Goal: Find specific page/section

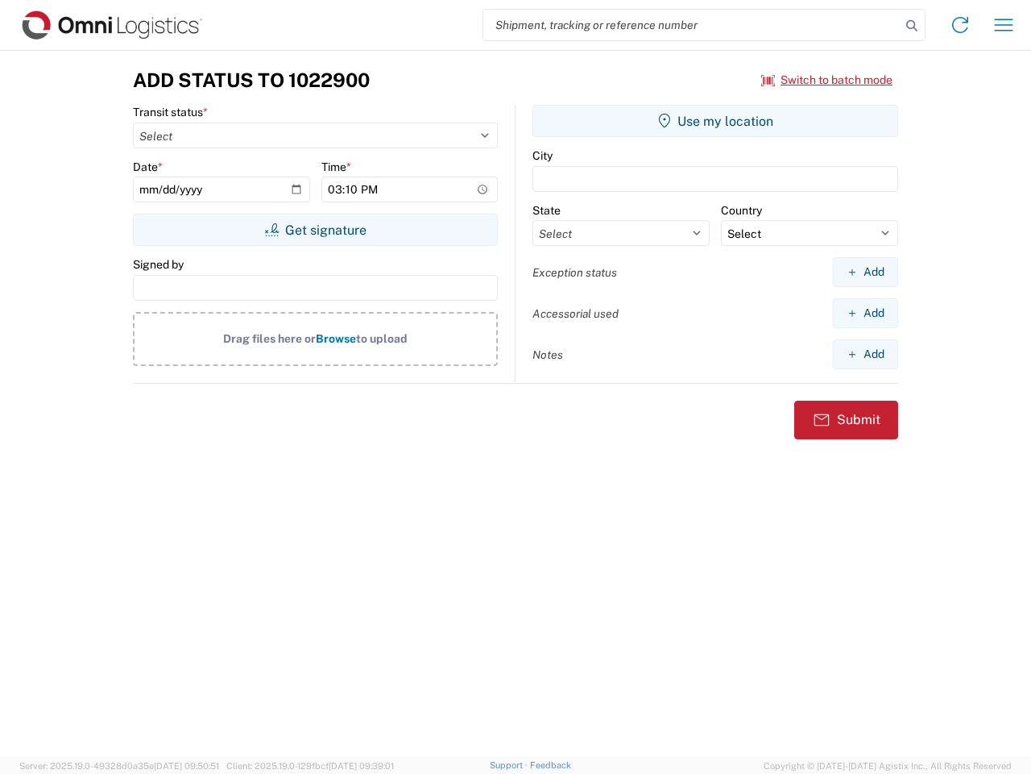
click at [692, 25] on input "search" at bounding box center [692, 25] width 417 height 31
click at [912, 26] on icon at bounding box center [912, 26] width 23 height 23
click at [961, 25] on icon at bounding box center [961, 25] width 26 height 26
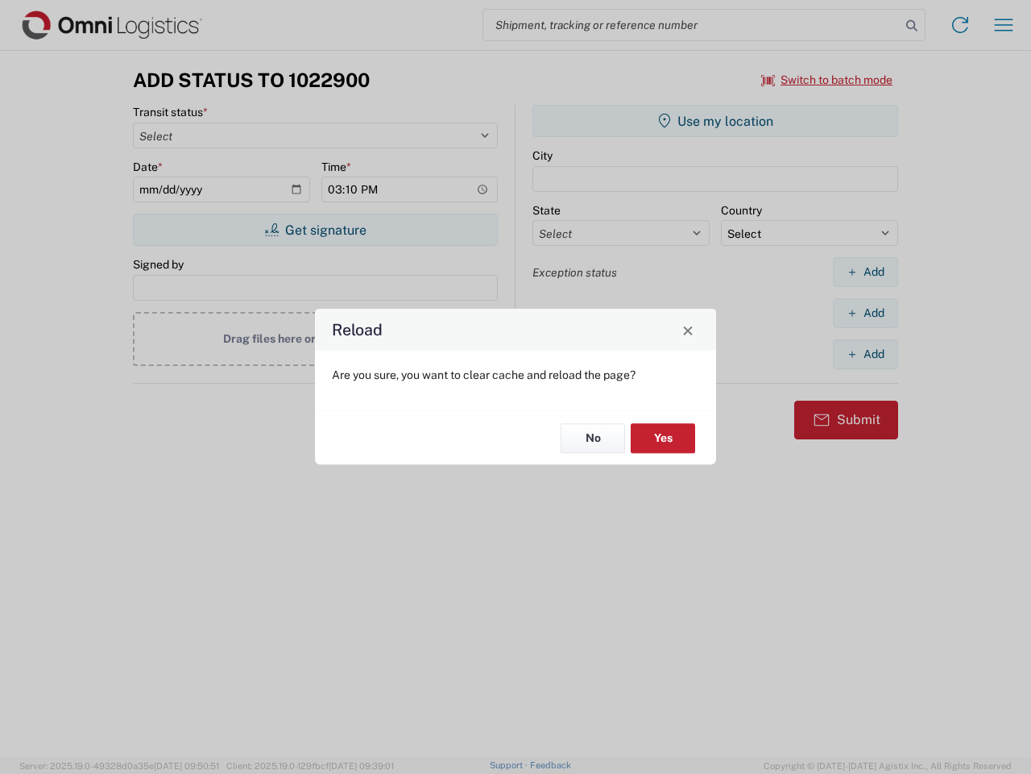
click at [828, 80] on div "Reload Are you sure, you want to clear cache and reload the page? No Yes" at bounding box center [515, 387] width 1031 height 774
click at [315, 230] on div "Reload Are you sure, you want to clear cache and reload the page? No Yes" at bounding box center [515, 387] width 1031 height 774
click at [716, 121] on div "Reload Are you sure, you want to clear cache and reload the page? No Yes" at bounding box center [515, 387] width 1031 height 774
click at [865, 272] on div "Reload Are you sure, you want to clear cache and reload the page? No Yes" at bounding box center [515, 387] width 1031 height 774
click at [865, 313] on div "Reload Are you sure, you want to clear cache and reload the page? No Yes" at bounding box center [515, 387] width 1031 height 774
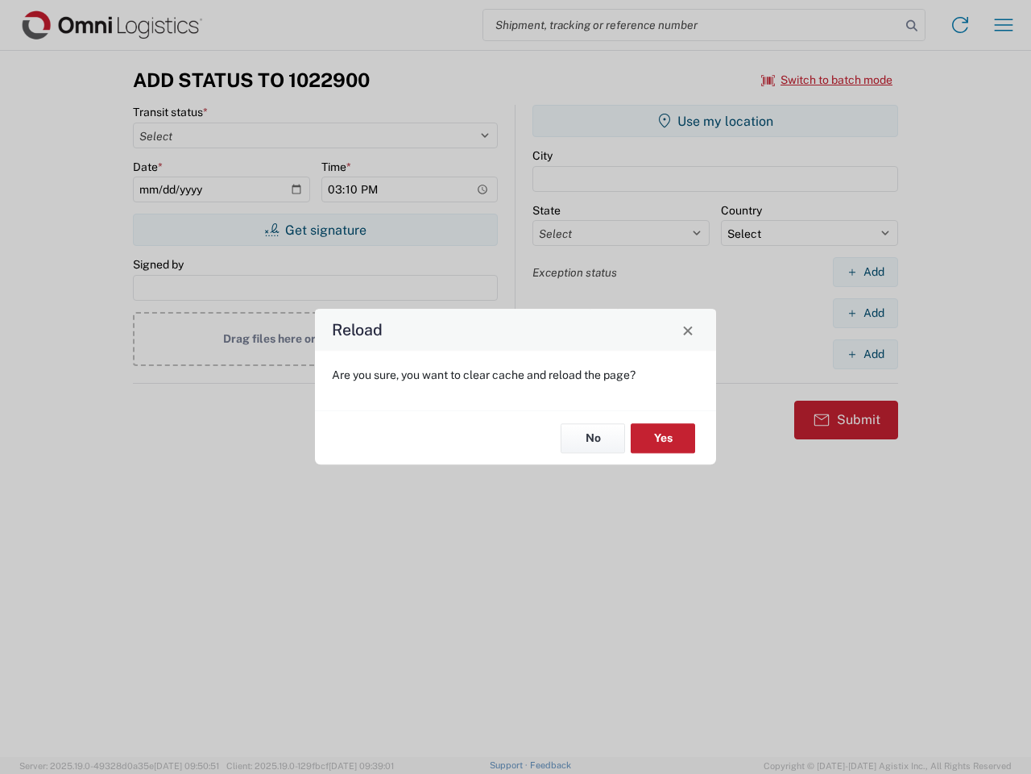
click at [865, 354] on div "Reload Are you sure, you want to clear cache and reload the page? No Yes" at bounding box center [515, 387] width 1031 height 774
